Goal: Complete application form: Complete application form

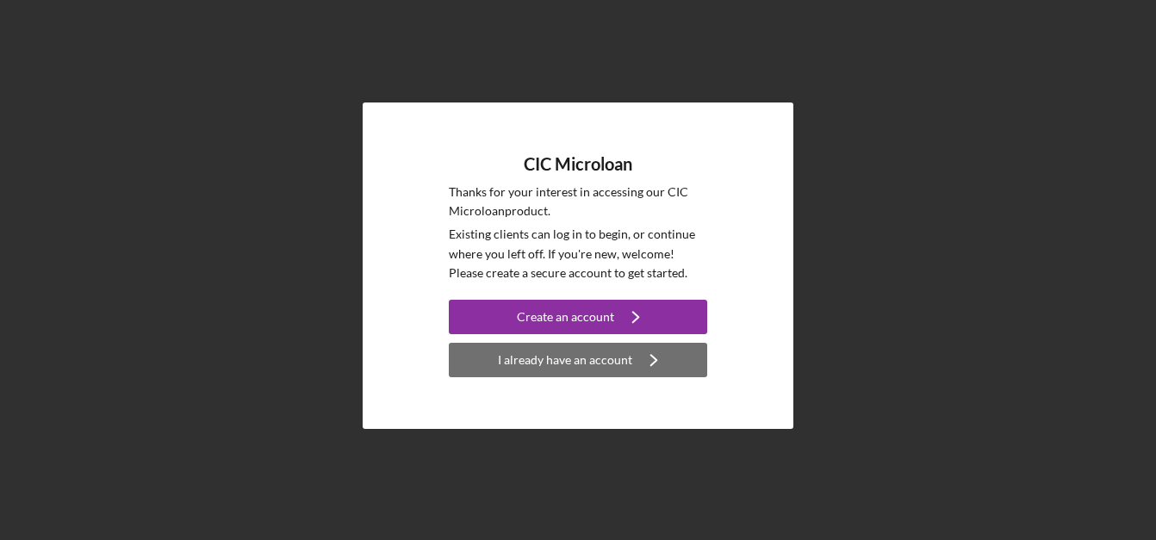
click at [523, 352] on div "I already have an account" at bounding box center [565, 360] width 134 height 34
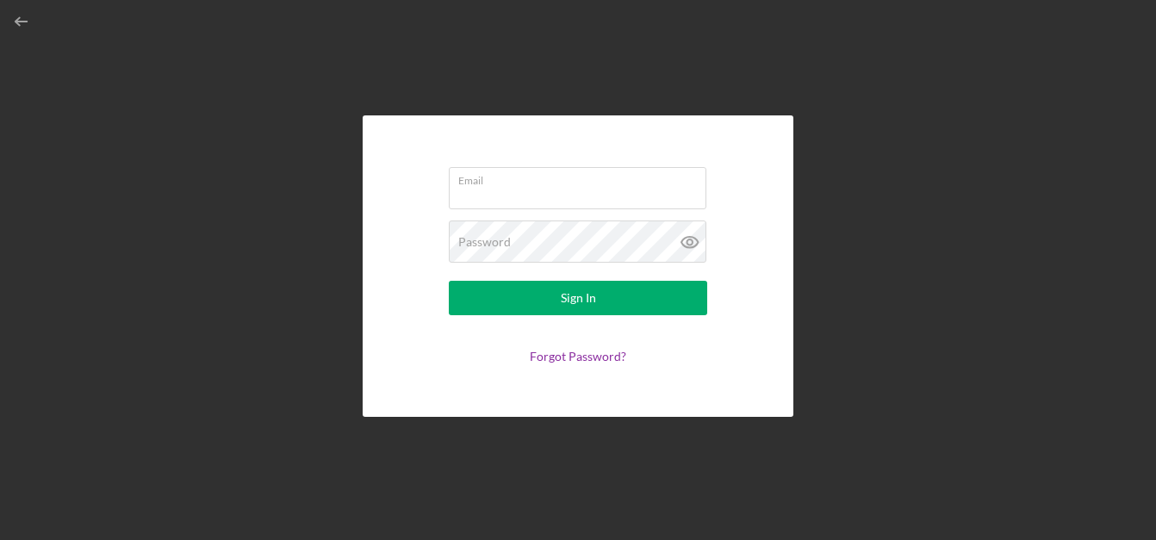
type input "[EMAIL_ADDRESS][DOMAIN_NAME]"
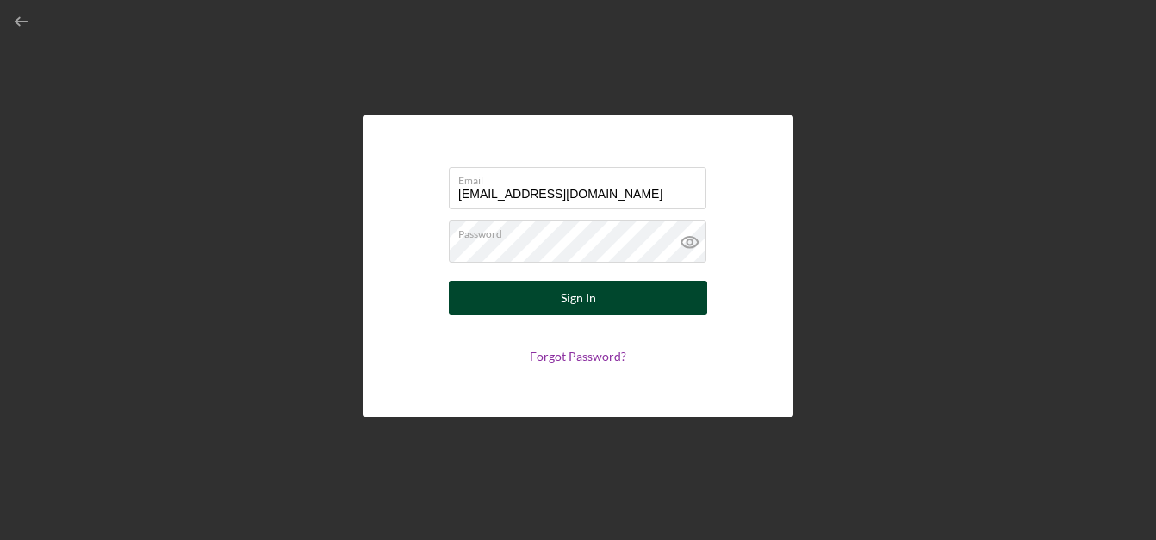
click at [561, 294] on div "Sign In" at bounding box center [578, 298] width 35 height 34
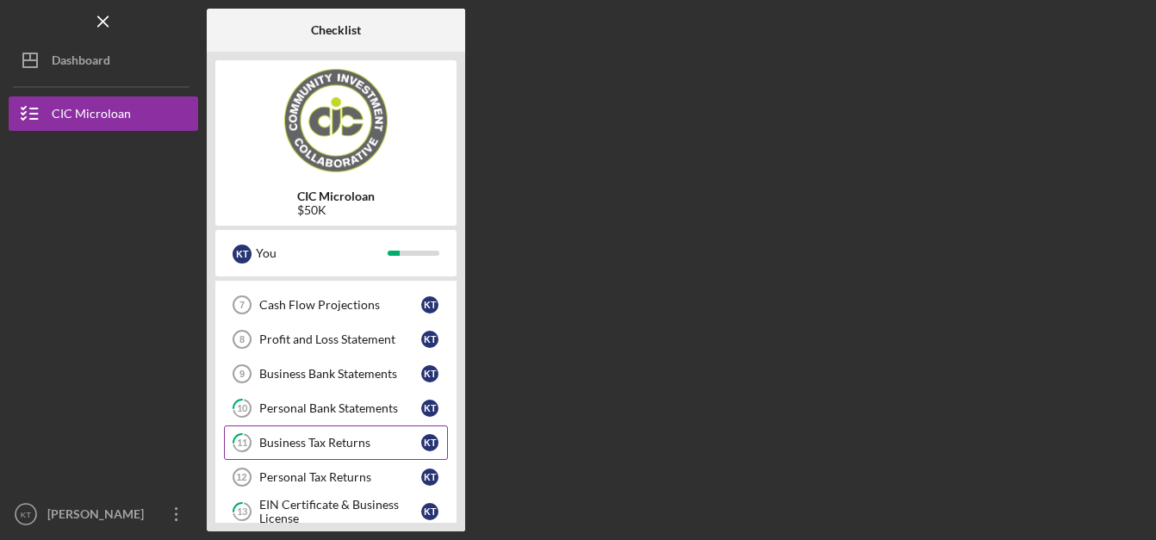
scroll to position [233, 0]
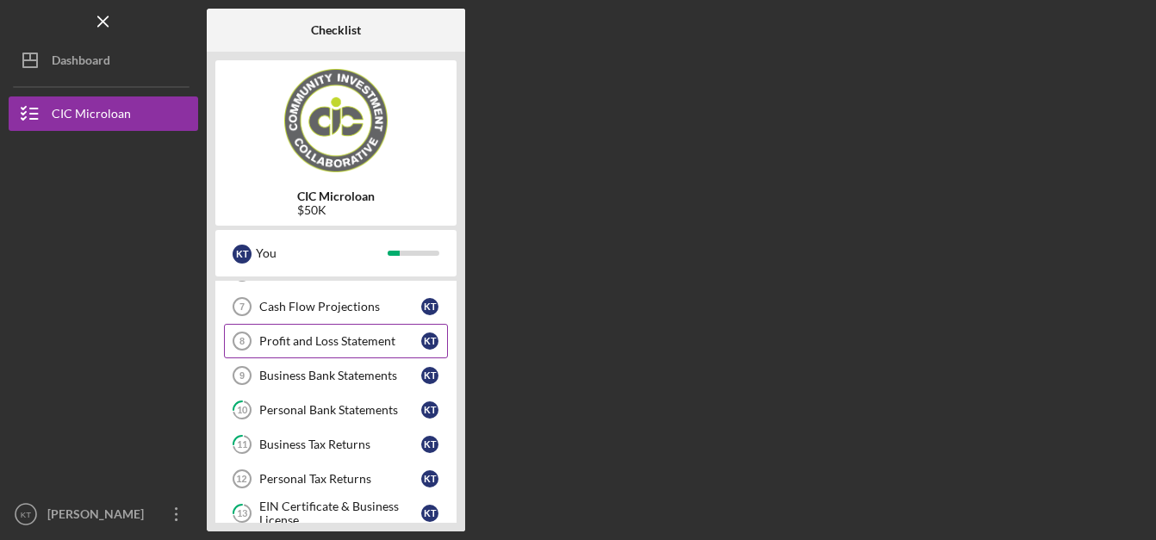
click at [299, 342] on div "Profit and Loss Statement" at bounding box center [340, 341] width 162 height 14
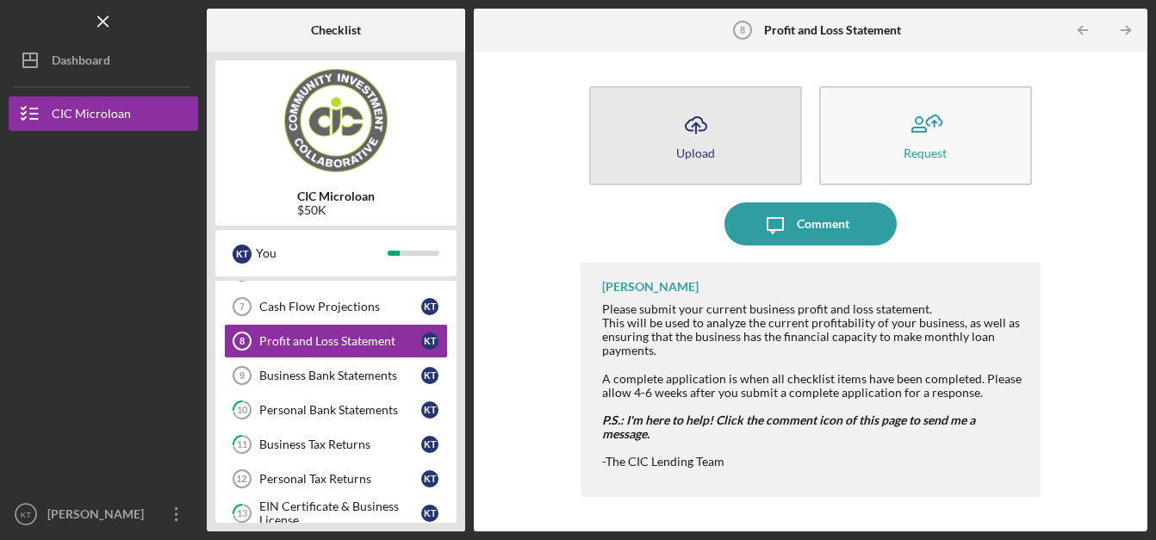
click at [733, 157] on button "Icon/Upload Upload" at bounding box center [695, 135] width 213 height 99
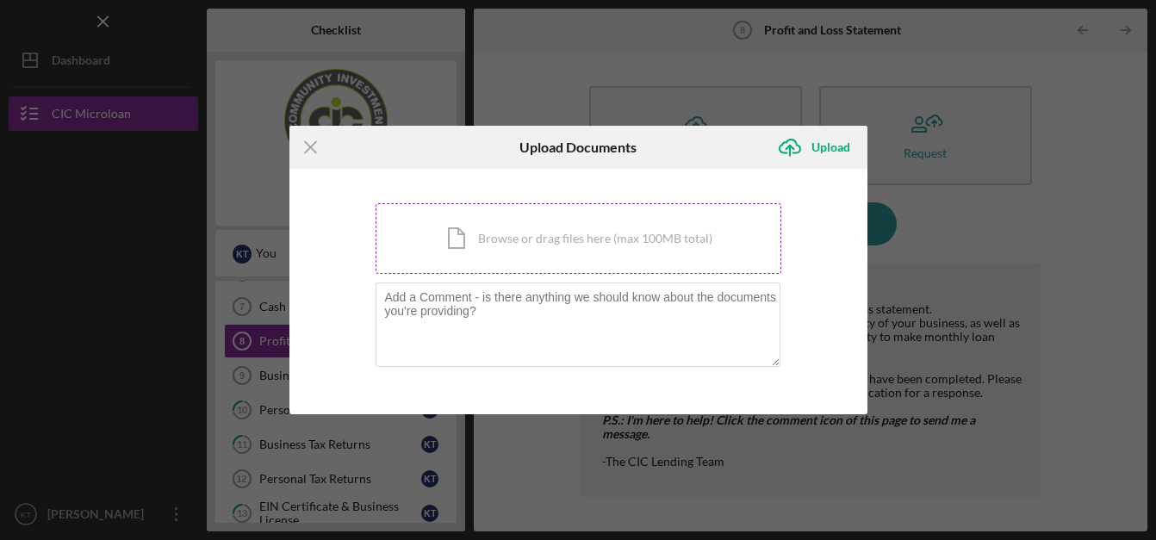
click at [524, 256] on div "Icon/Document Browse or drag files here (max 100MB total) Tap to choose files o…" at bounding box center [579, 238] width 406 height 71
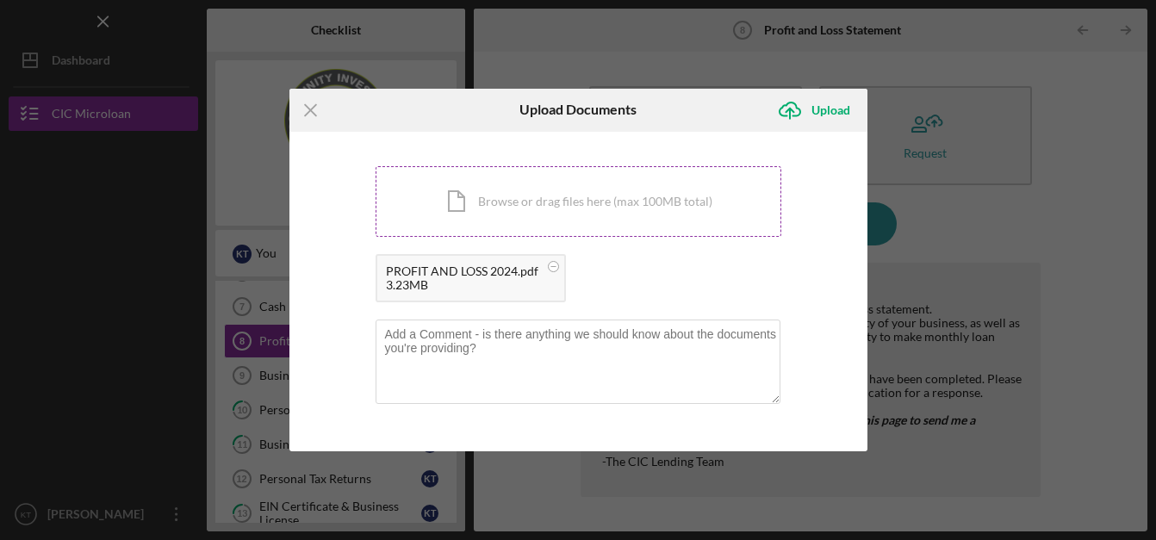
click at [472, 207] on div "Icon/Document Browse or drag files here (max 100MB total) Tap to choose files o…" at bounding box center [579, 201] width 406 height 71
click at [558, 267] on circle at bounding box center [553, 266] width 10 height 10
click at [556, 202] on div "Icon/Document Browse or drag files here (max 100MB total) Tap to choose files o…" at bounding box center [579, 201] width 406 height 71
click at [514, 201] on div "Icon/Document Browse or drag files here (max 100MB total) Tap to choose files o…" at bounding box center [579, 201] width 406 height 71
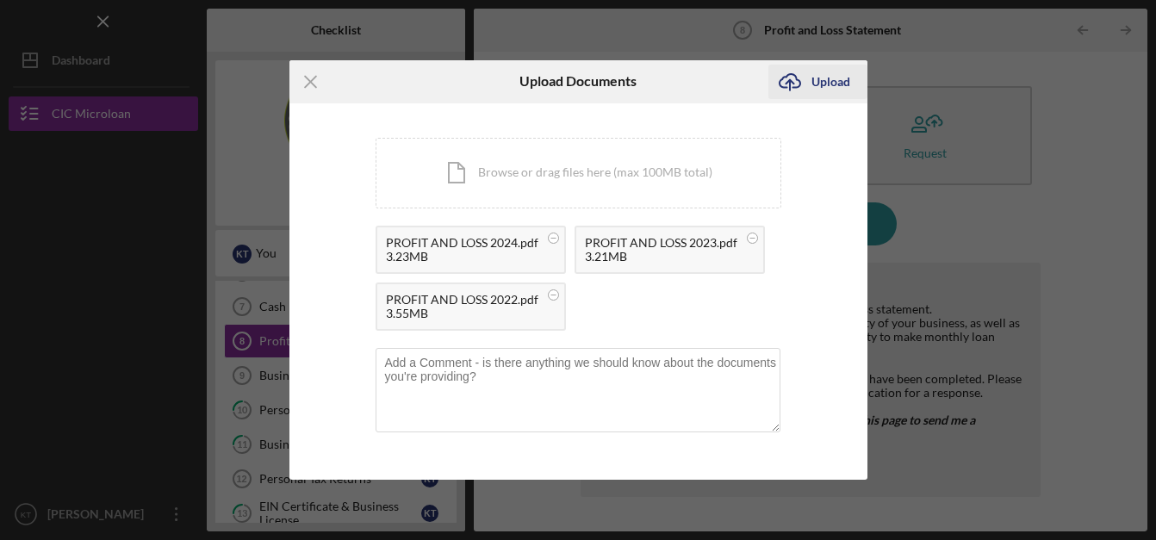
click at [823, 79] on div "Upload" at bounding box center [830, 82] width 39 height 34
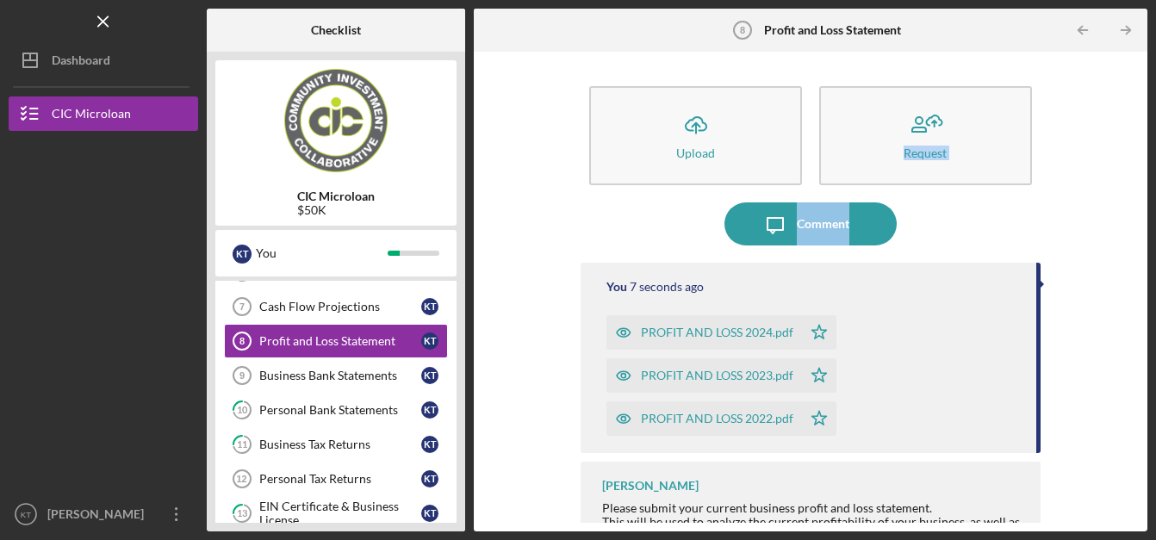
drag, startPoint x: 823, startPoint y: 79, endPoint x: 894, endPoint y: 215, distance: 153.7
click at [894, 215] on div "Icon/Upload Upload Request Icon/Message Comment You 7 seconds ago PROFIT AND LO…" at bounding box center [810, 291] width 459 height 463
click at [1073, 138] on div "Icon/Upload Upload Request Icon/Message Comment You 9 seconds ago PROFIT AND LO…" at bounding box center [810, 291] width 656 height 463
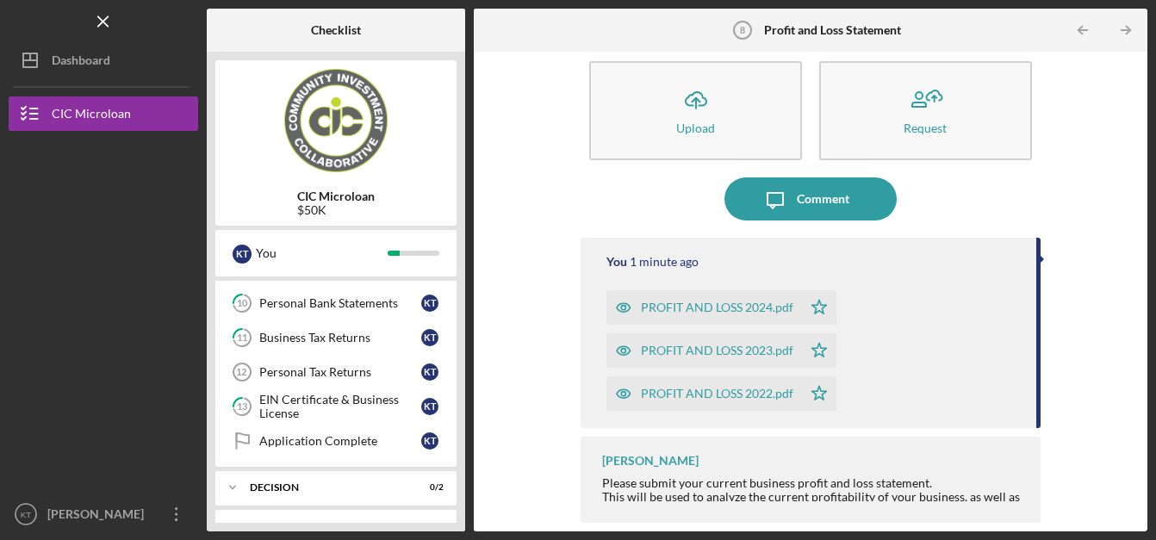
scroll to position [341, 0]
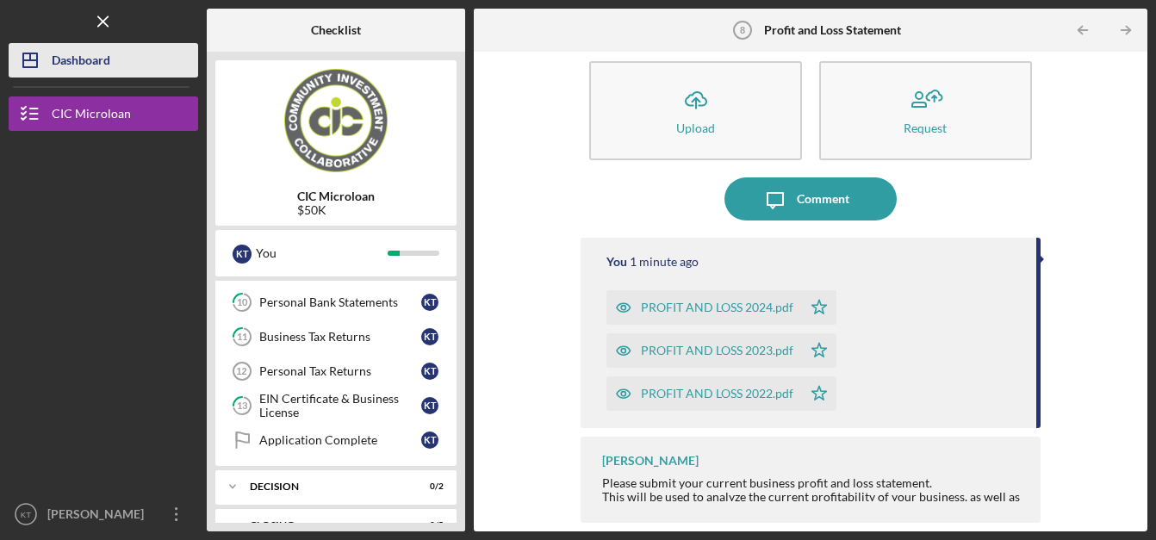
click at [95, 65] on div "Dashboard" at bounding box center [81, 62] width 59 height 39
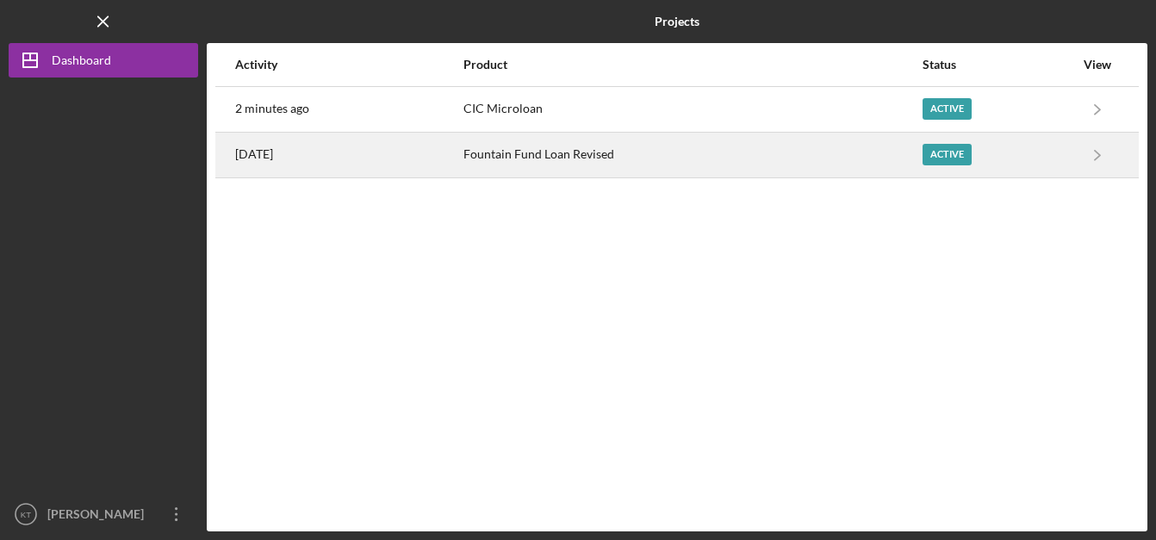
click at [946, 159] on div "Active" at bounding box center [947, 155] width 49 height 22
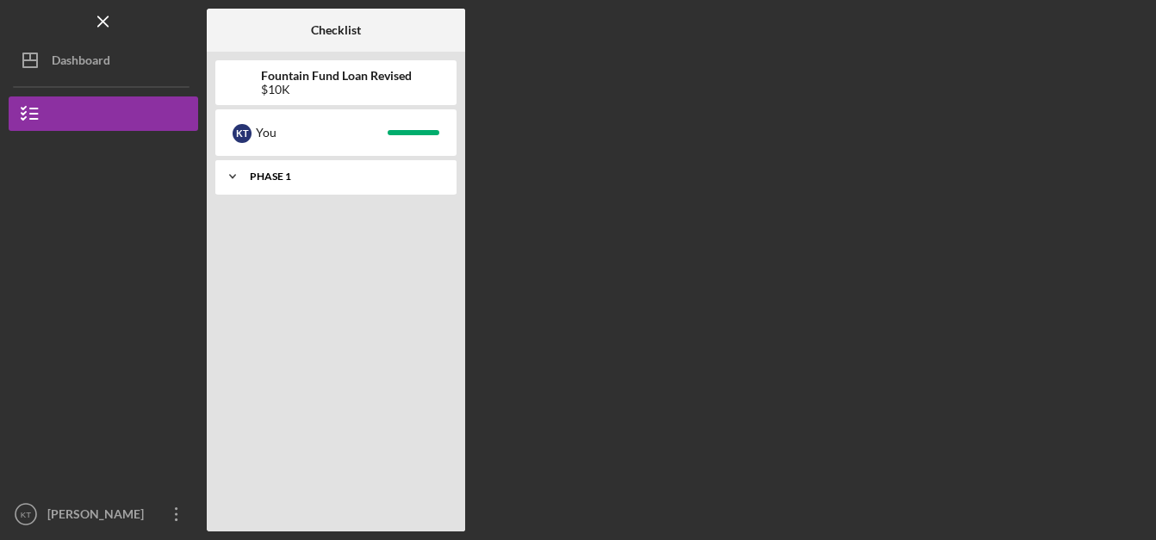
click at [357, 167] on div "Icon/Expander Phase 1 10 / 10" at bounding box center [335, 176] width 241 height 34
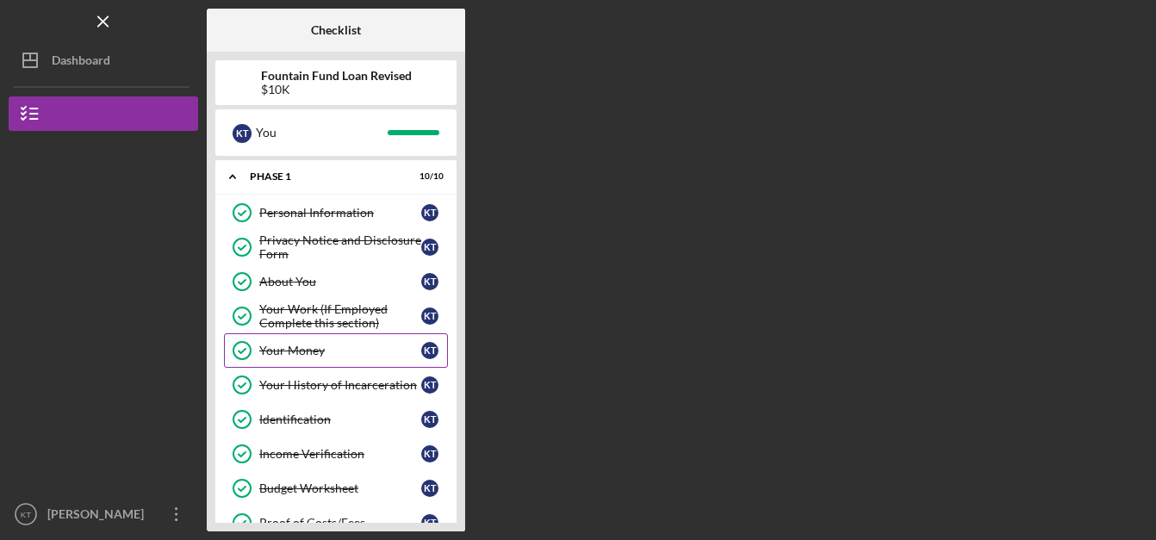
scroll to position [34, 0]
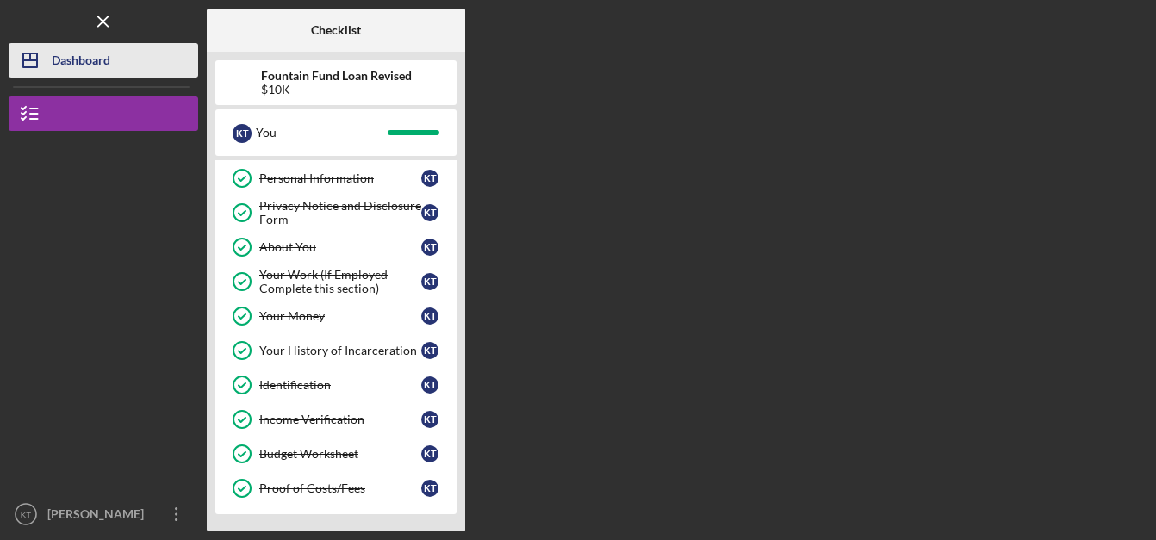
click at [96, 52] on div "Dashboard" at bounding box center [81, 62] width 59 height 39
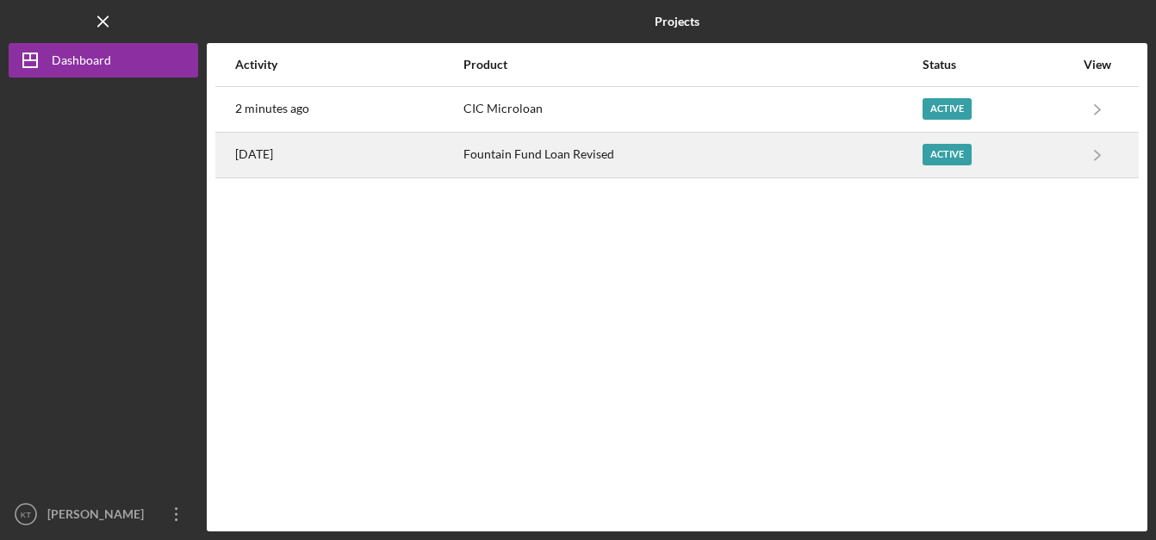
click at [273, 160] on time "[DATE]" at bounding box center [254, 154] width 38 height 14
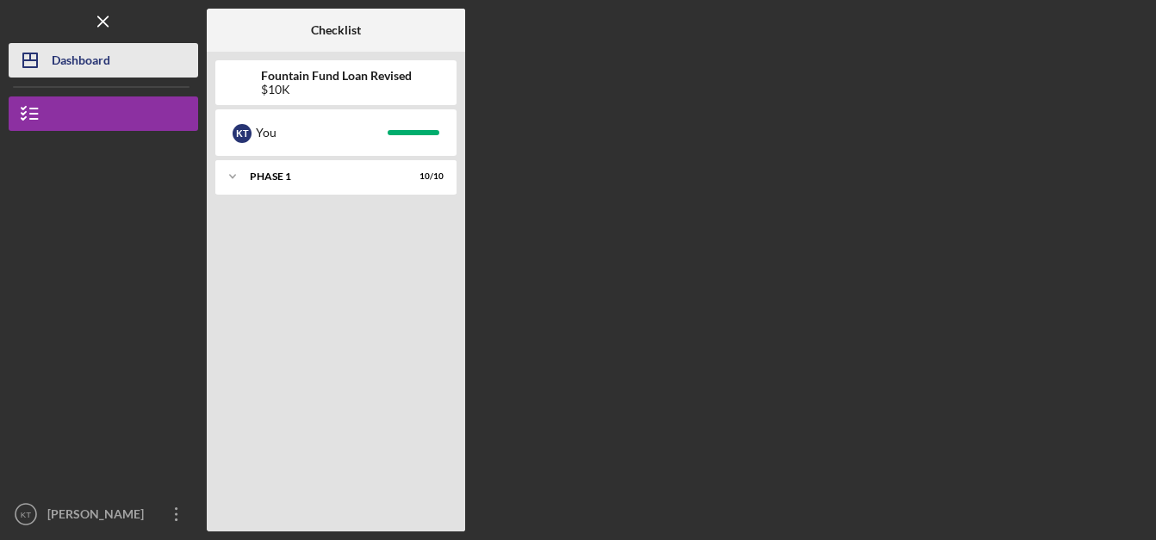
click at [113, 44] on button "Icon/Dashboard Dashboard" at bounding box center [104, 60] width 190 height 34
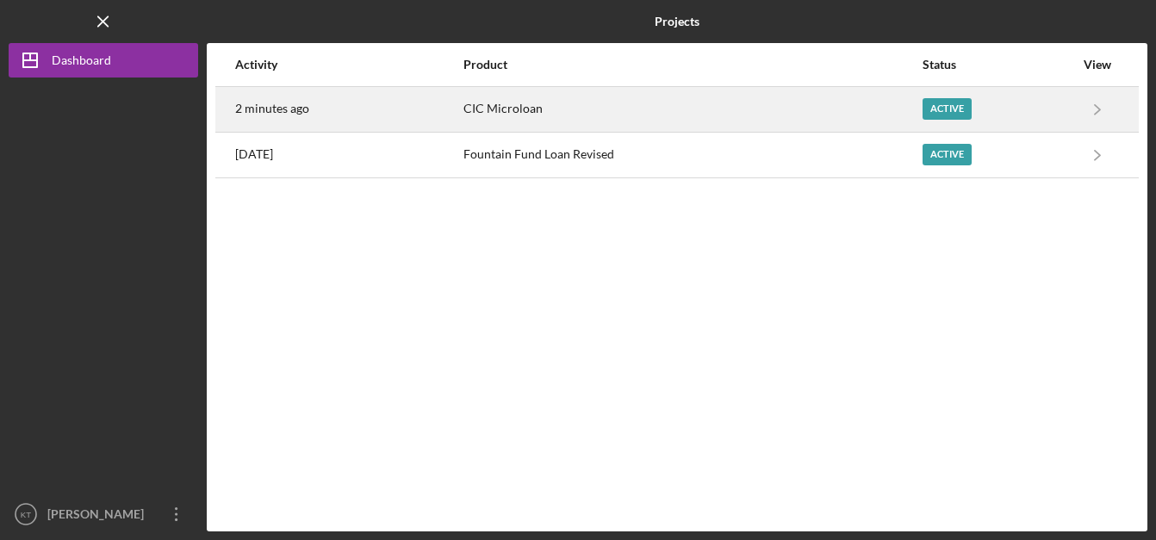
click at [286, 106] on time "2 minutes ago" at bounding box center [272, 109] width 74 height 14
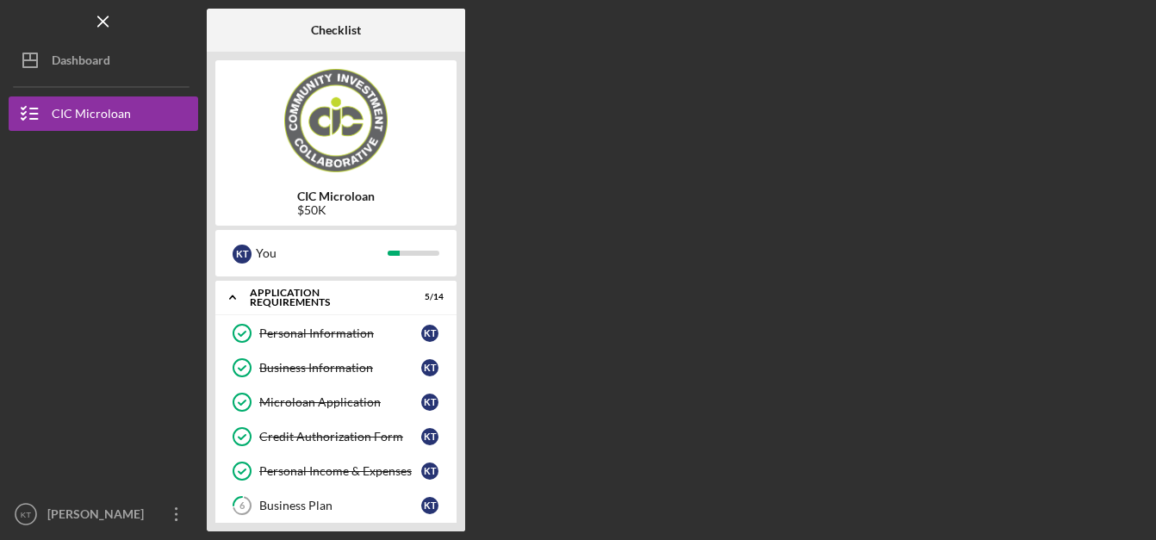
click at [954, 114] on div "Checklist CIC Microloan $50K K T You Icon/Expander APPLICATION REQUIREMENTS 5 /…" at bounding box center [677, 270] width 941 height 523
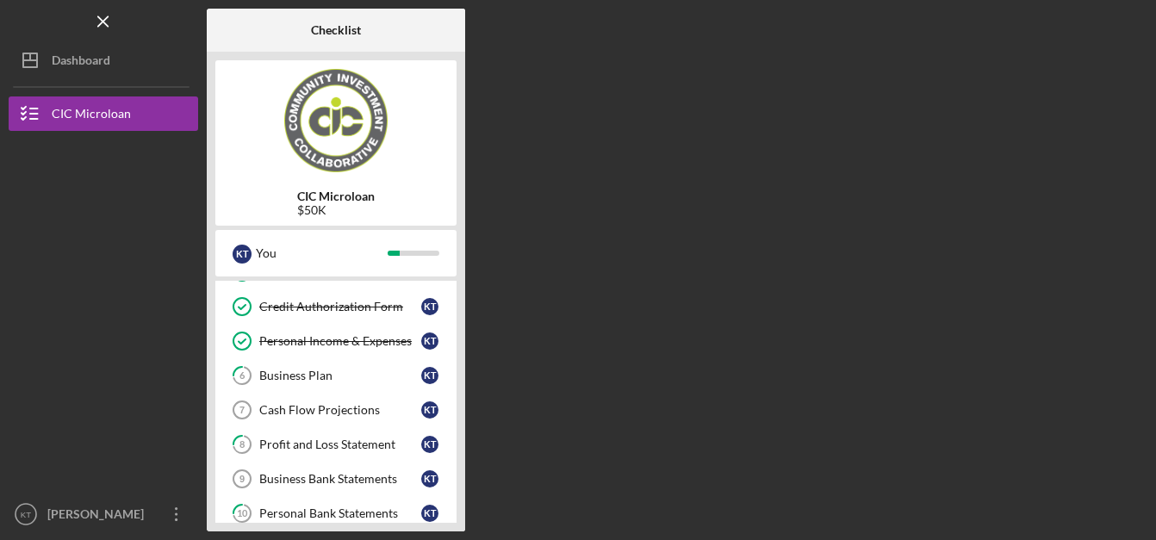
scroll to position [127, 0]
